Goal: Find specific page/section: Find specific page/section

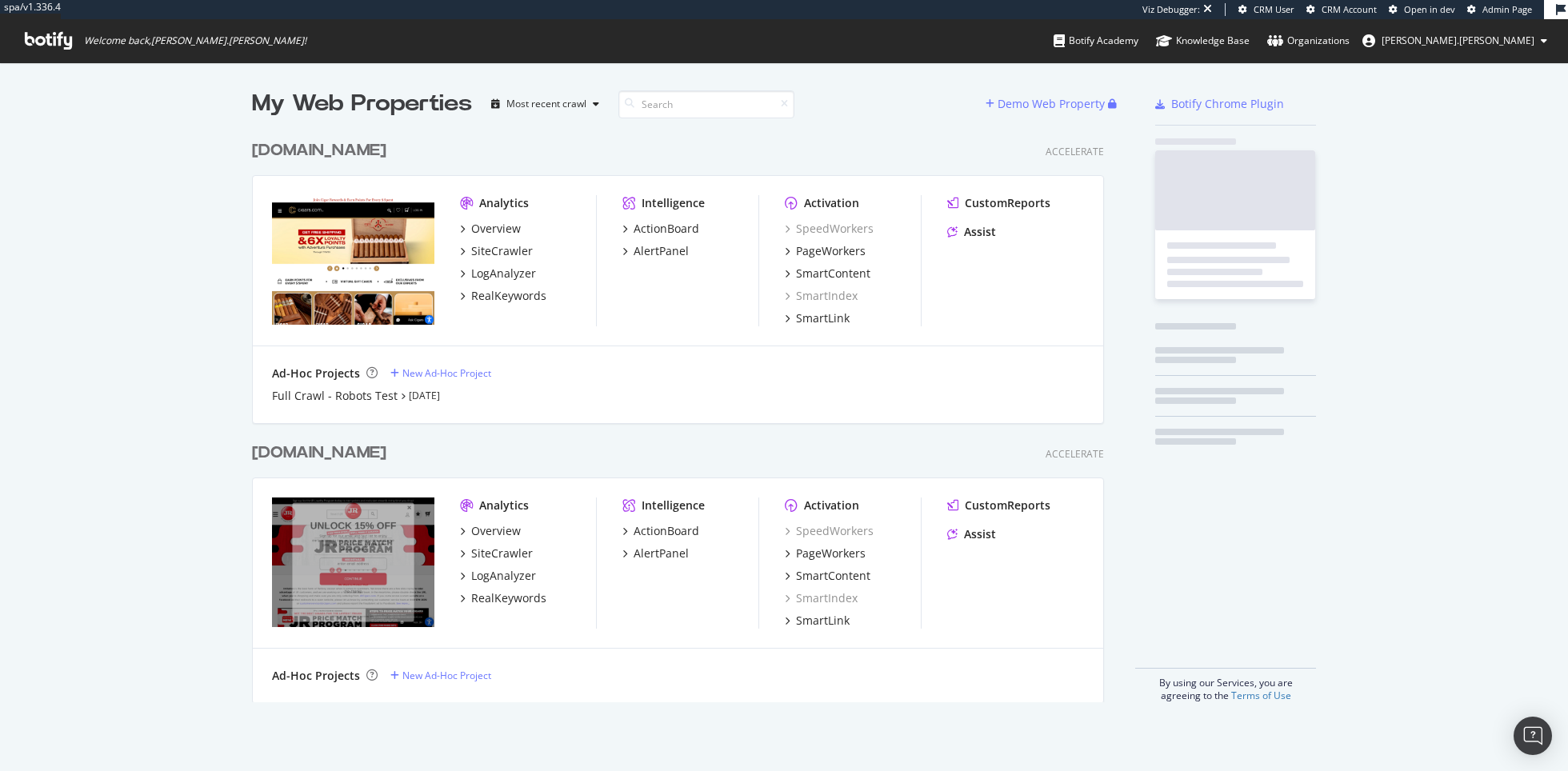
scroll to position [771, 1568]
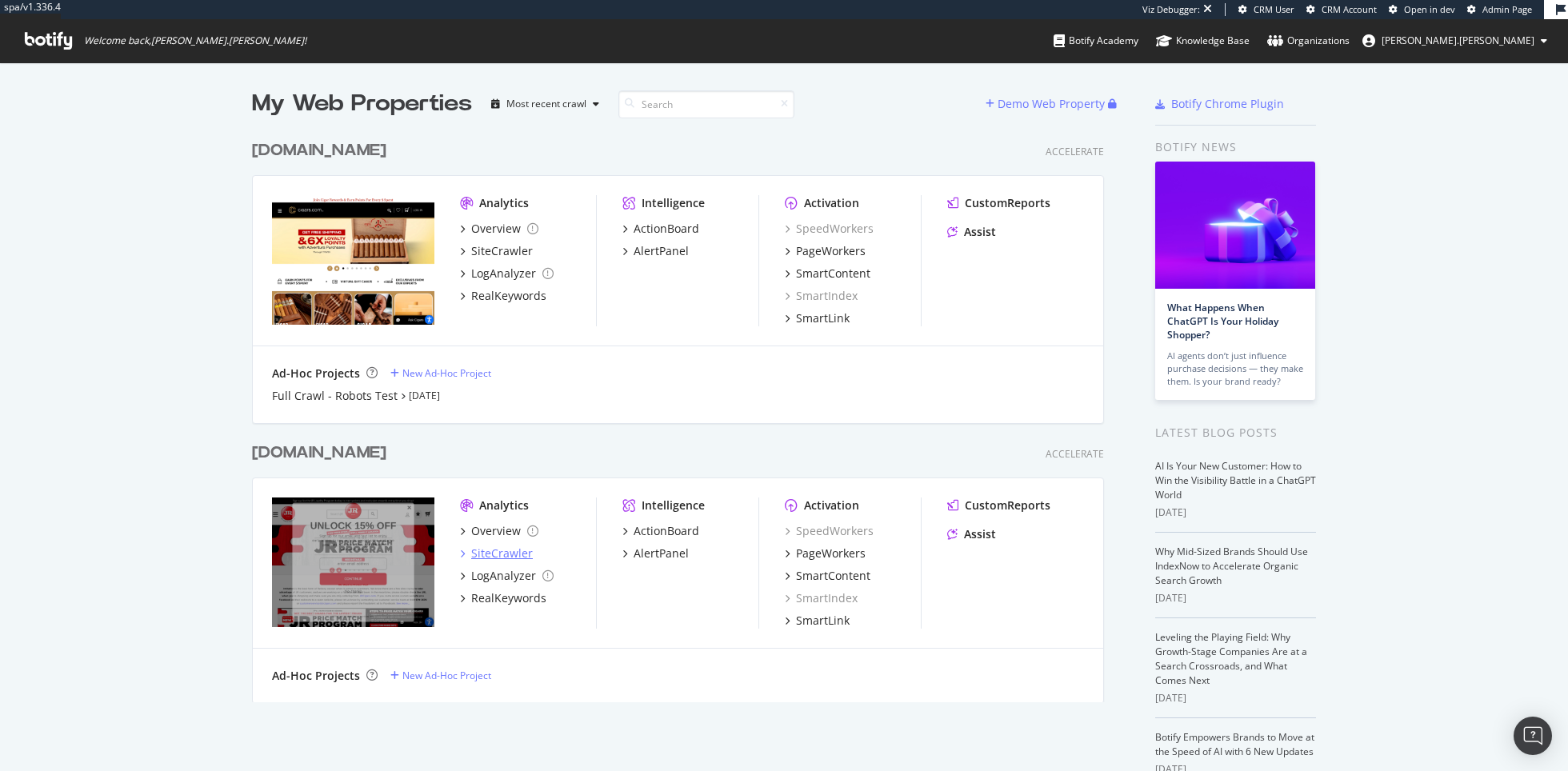
click at [474, 548] on div "SiteCrawler" at bounding box center [501, 554] width 61 height 16
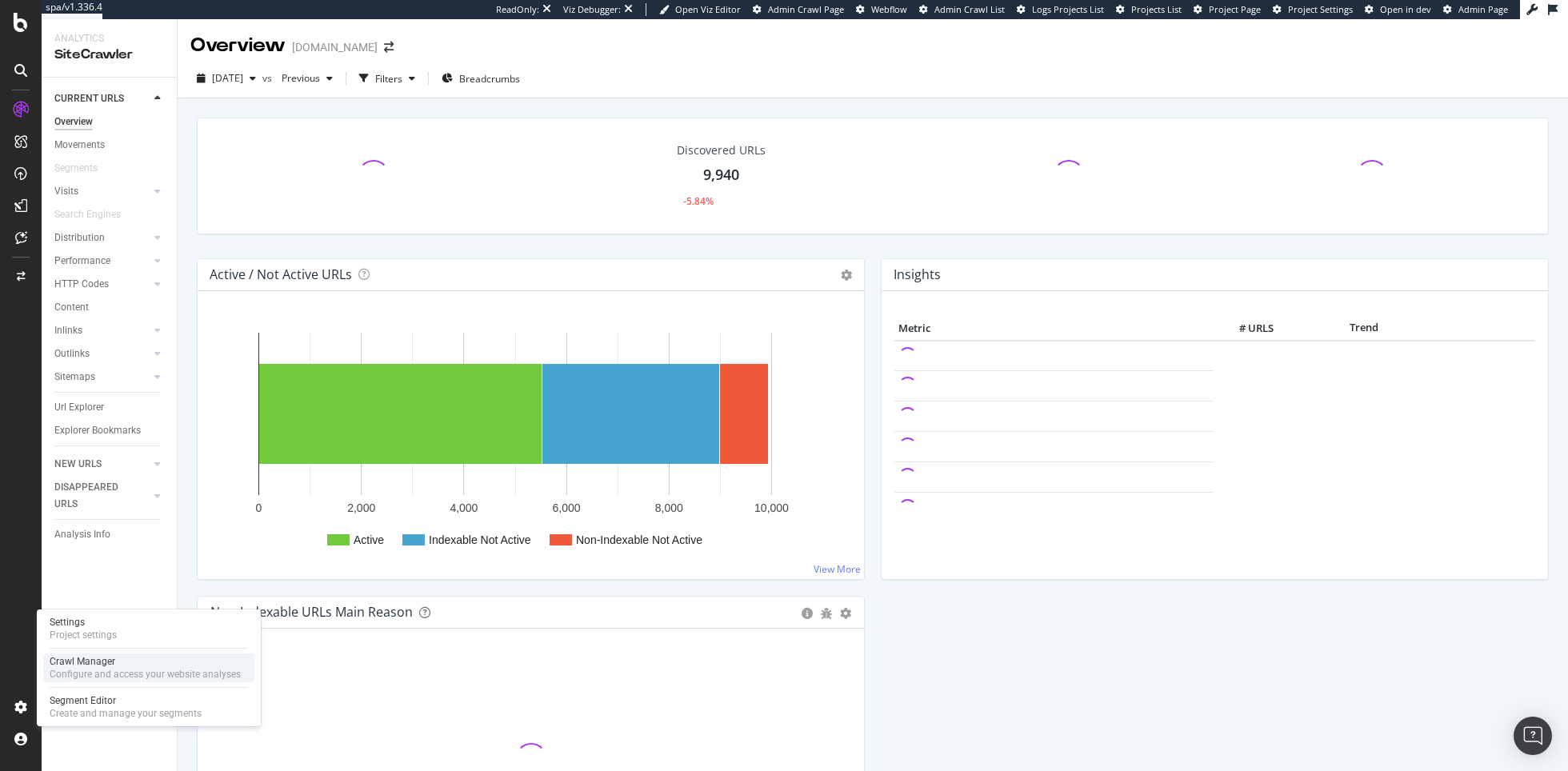
click at [121, 668] on div "Configure and access your website analyses" at bounding box center [146, 675] width 191 height 13
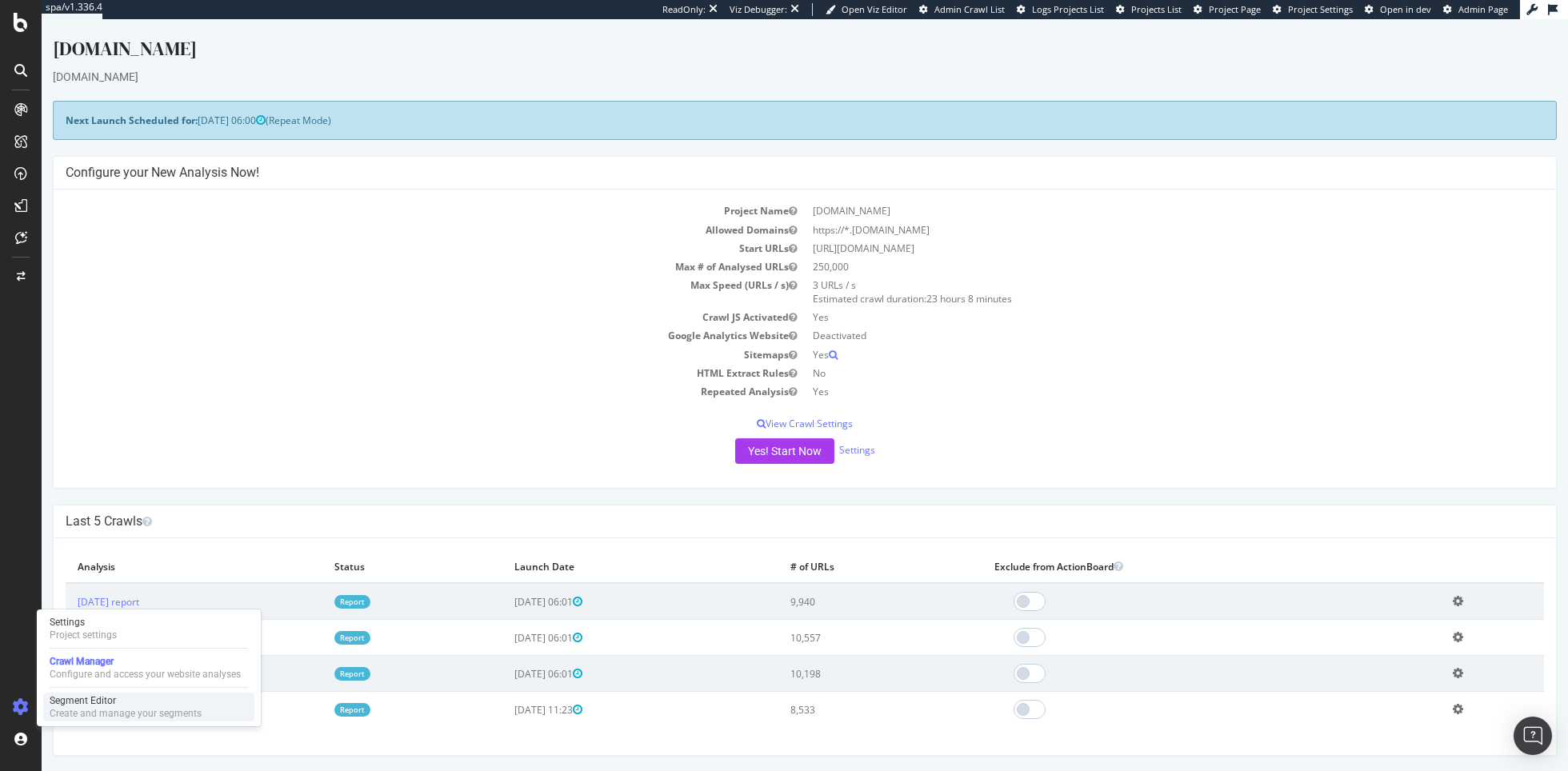
click at [121, 706] on div "Segment Editor" at bounding box center [126, 701] width 152 height 13
